Goal: Task Accomplishment & Management: Manage account settings

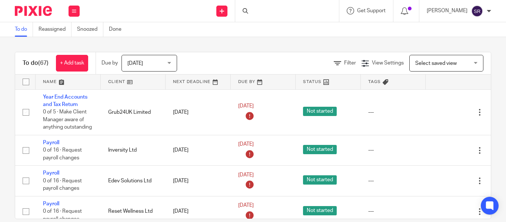
click at [243, 10] on div at bounding box center [287, 11] width 104 height 22
click at [250, 10] on input "Search" at bounding box center [283, 12] width 67 height 7
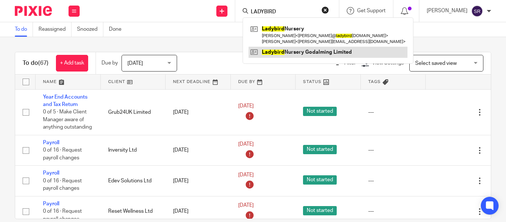
type input "LADYBIRD"
click at [287, 53] on link at bounding box center [327, 52] width 159 height 11
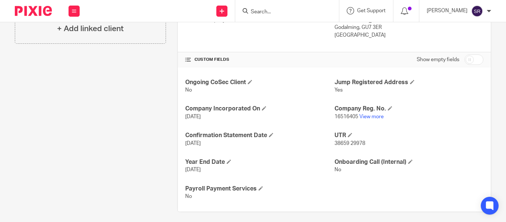
scroll to position [231, 0]
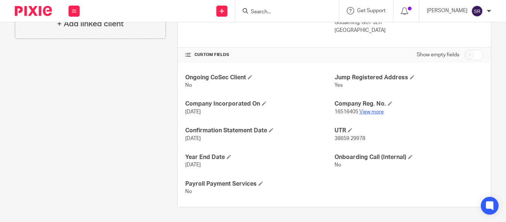
click at [372, 113] on link "View more" at bounding box center [371, 111] width 24 height 5
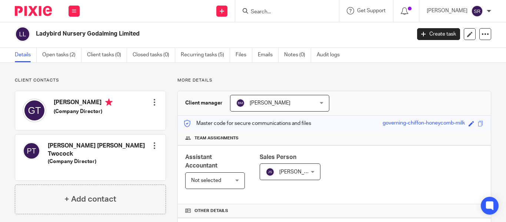
scroll to position [0, 0]
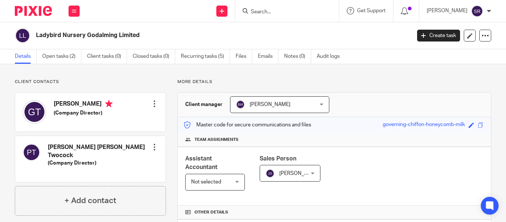
click at [151, 150] on div at bounding box center [154, 146] width 7 height 7
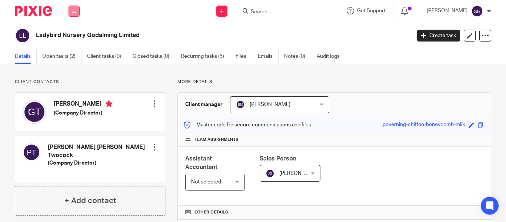
click at [74, 7] on button at bounding box center [73, 11] width 11 height 11
click at [74, 56] on link "Clients" at bounding box center [72, 56] width 17 height 5
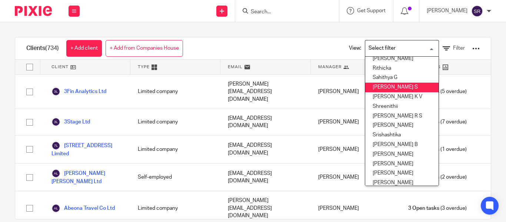
scroll to position [350, 0]
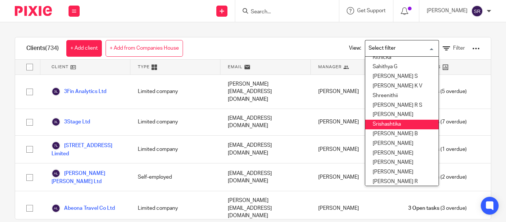
click at [387, 121] on li "Srishashtika" at bounding box center [401, 125] width 73 height 10
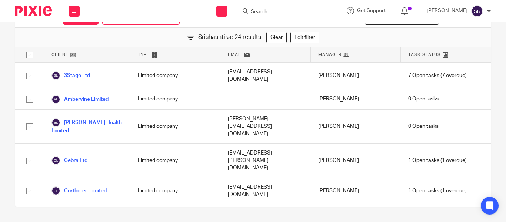
scroll to position [0, 0]
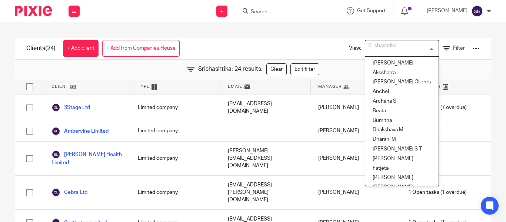
click at [388, 42] on div "Srishashtika" at bounding box center [400, 47] width 70 height 14
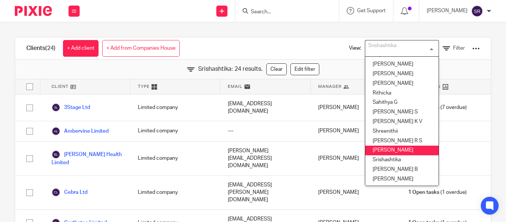
scroll to position [368, 0]
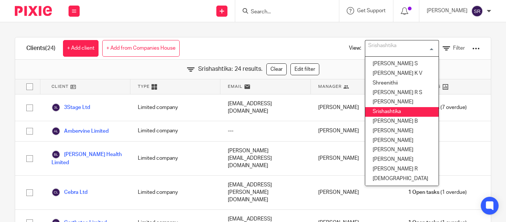
click at [386, 107] on li "Srishashtika" at bounding box center [401, 112] width 73 height 10
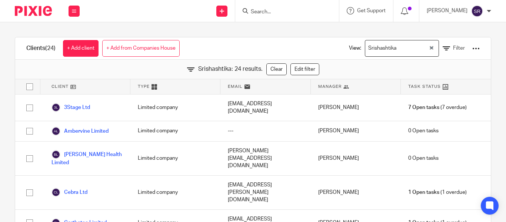
click at [250, 12] on input "Search" at bounding box center [283, 12] width 67 height 7
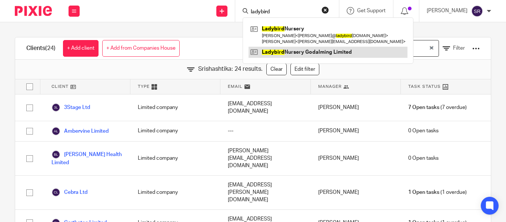
type input "ladybird"
click at [283, 57] on link at bounding box center [327, 52] width 159 height 11
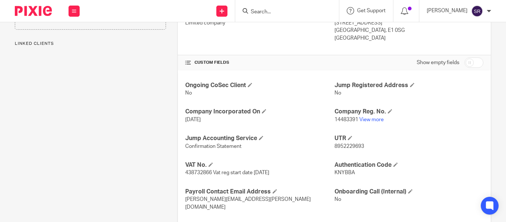
scroll to position [257, 0]
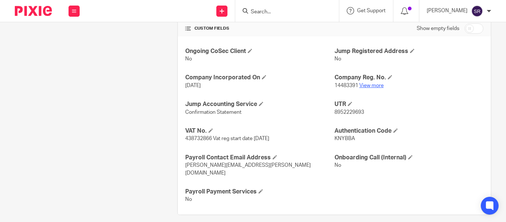
click at [361, 87] on link "View more" at bounding box center [371, 85] width 24 height 5
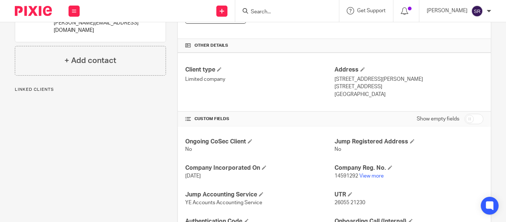
scroll to position [231, 0]
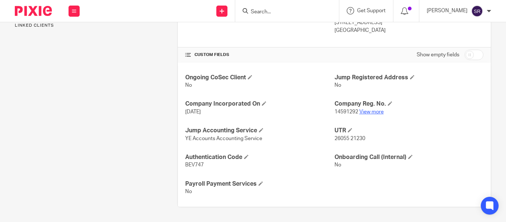
click at [373, 112] on link "View more" at bounding box center [371, 111] width 24 height 5
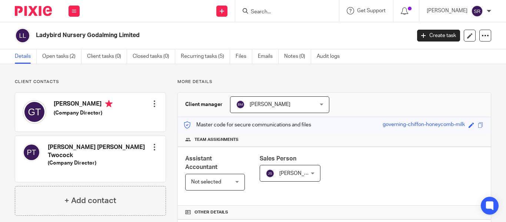
scroll to position [52, 0]
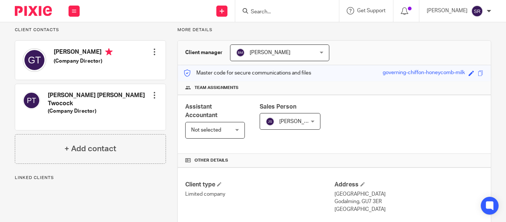
click at [215, 133] on span "Not selected" at bounding box center [212, 130] width 43 height 16
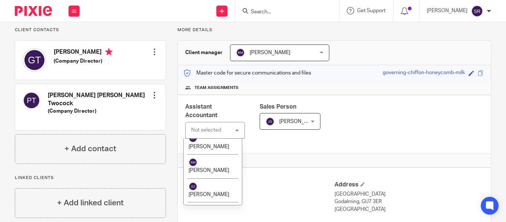
scroll to position [1635, 0]
click at [211, 149] on span "[PERSON_NAME]" at bounding box center [208, 146] width 41 height 5
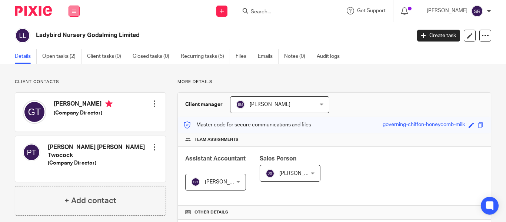
click at [70, 13] on button at bounding box center [73, 11] width 11 height 11
click at [74, 53] on li "Clients" at bounding box center [74, 56] width 20 height 11
click at [70, 57] on link "Clients" at bounding box center [72, 56] width 17 height 5
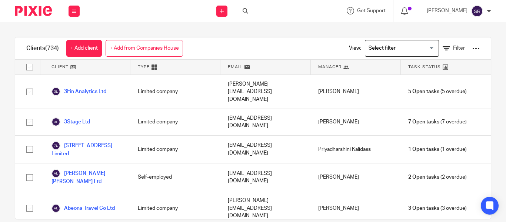
scroll to position [19, 0]
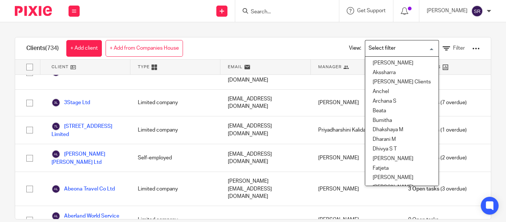
click at [379, 49] on input "Search for option" at bounding box center [400, 48] width 68 height 13
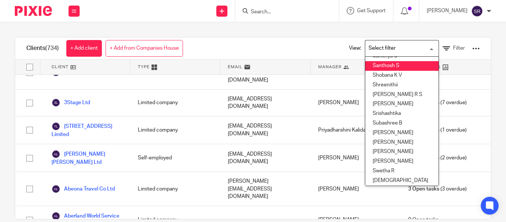
scroll to position [368, 0]
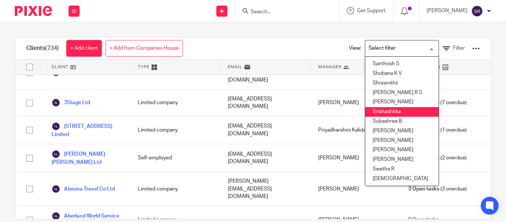
click at [380, 107] on li "Srishashtika" at bounding box center [401, 112] width 73 height 10
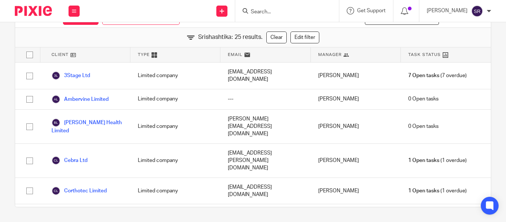
scroll to position [0, 0]
